Goal: Find specific page/section: Find specific page/section

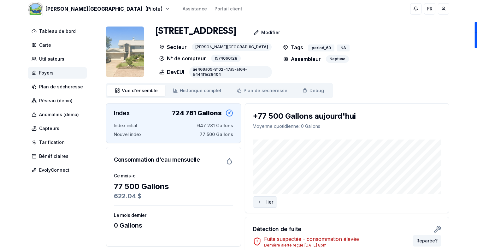
click at [258, 199] on icon at bounding box center [259, 201] width 5 height 5
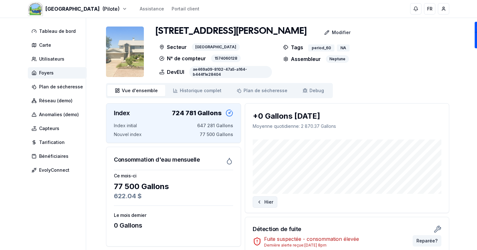
click at [261, 198] on button "Hier" at bounding box center [264, 201] width 25 height 11
click at [60, 67] on span "Foyers" at bounding box center [57, 72] width 59 height 11
